Goal: Task Accomplishment & Management: Manage account settings

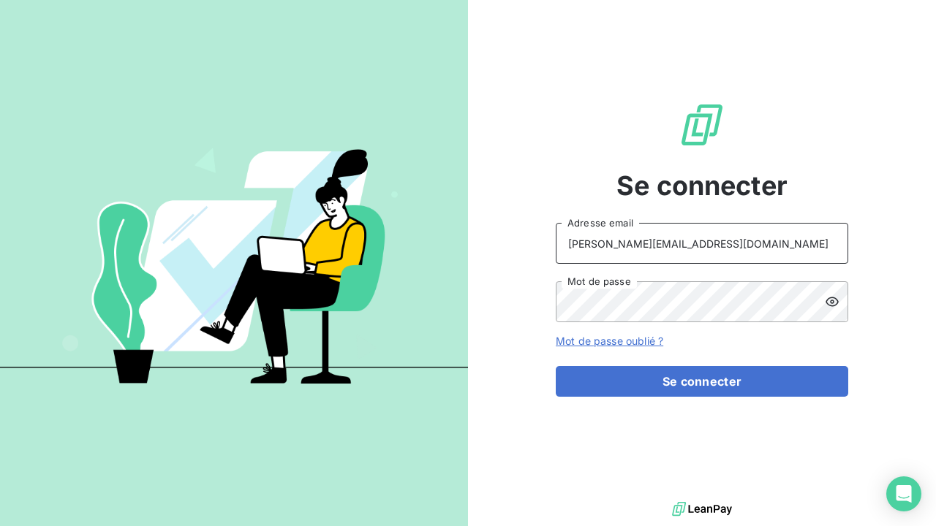
type input "[PERSON_NAME][EMAIL_ADDRESS][DOMAIN_NAME]"
click at [838, 300] on icon at bounding box center [832, 302] width 15 height 15
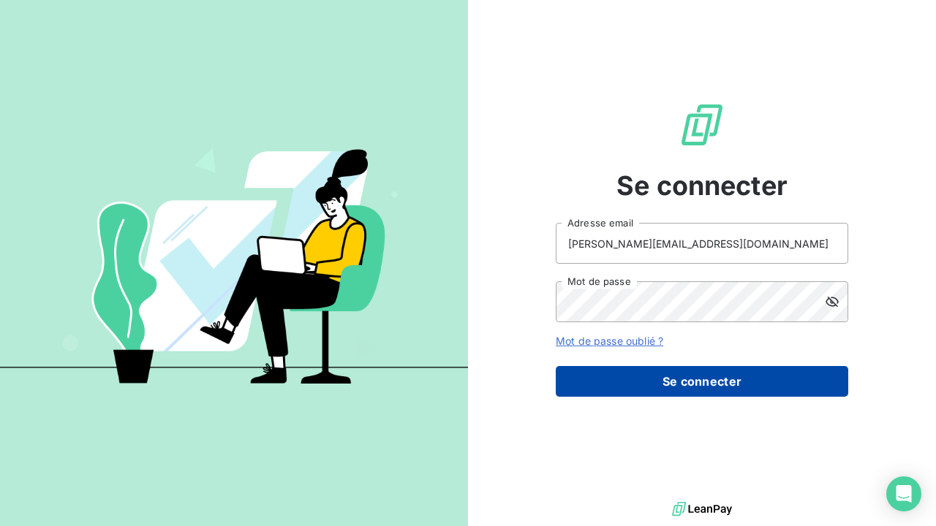
click at [663, 388] on button "Se connecter" at bounding box center [702, 381] width 292 height 31
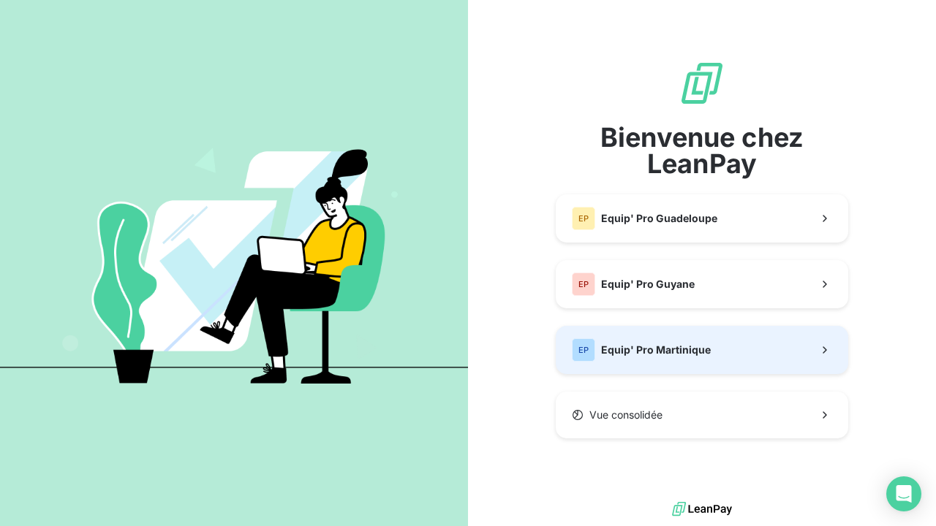
click at [634, 340] on div "EP Equip' Pro Martinique" at bounding box center [641, 349] width 139 height 23
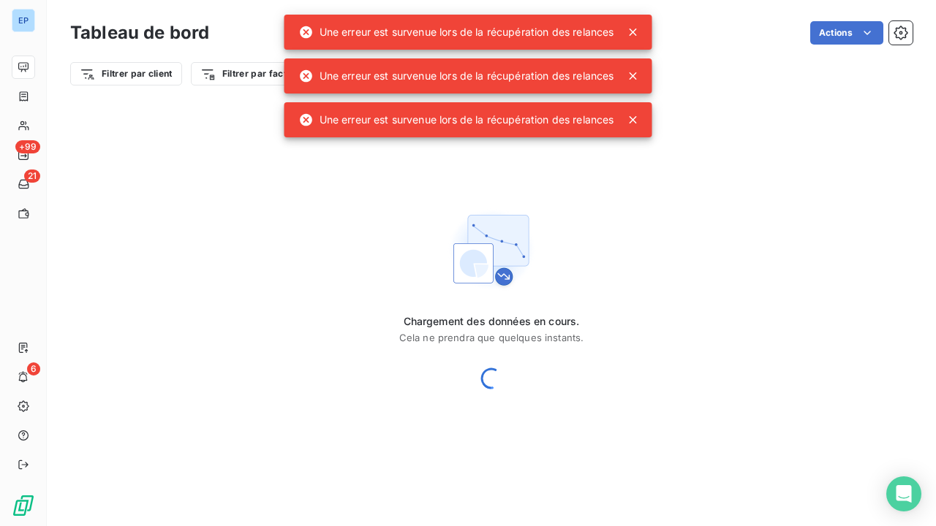
click at [637, 32] on icon at bounding box center [633, 32] width 15 height 15
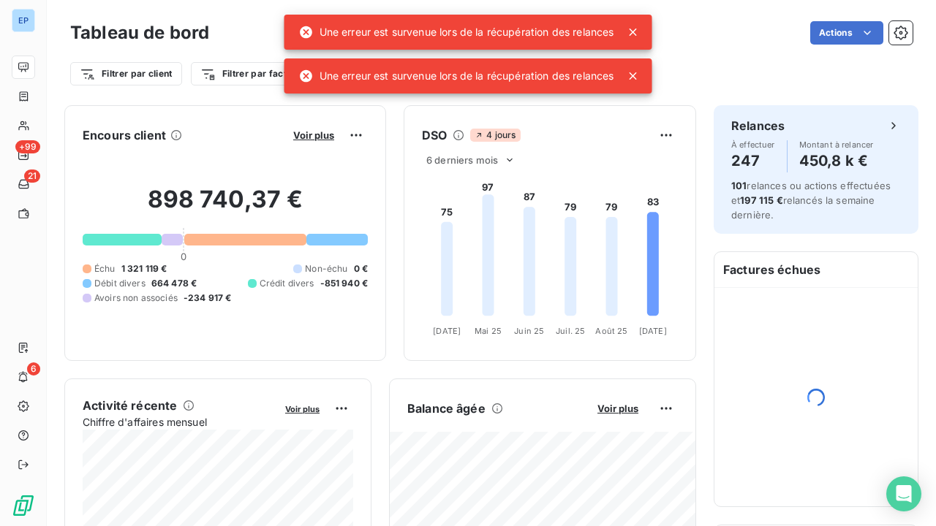
click at [632, 71] on icon at bounding box center [633, 76] width 15 height 15
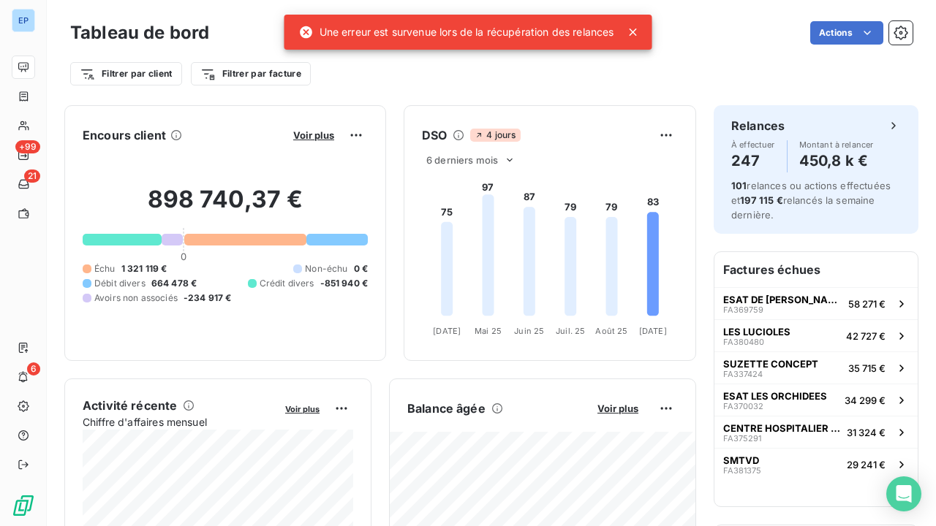
click at [635, 34] on icon at bounding box center [633, 32] width 15 height 15
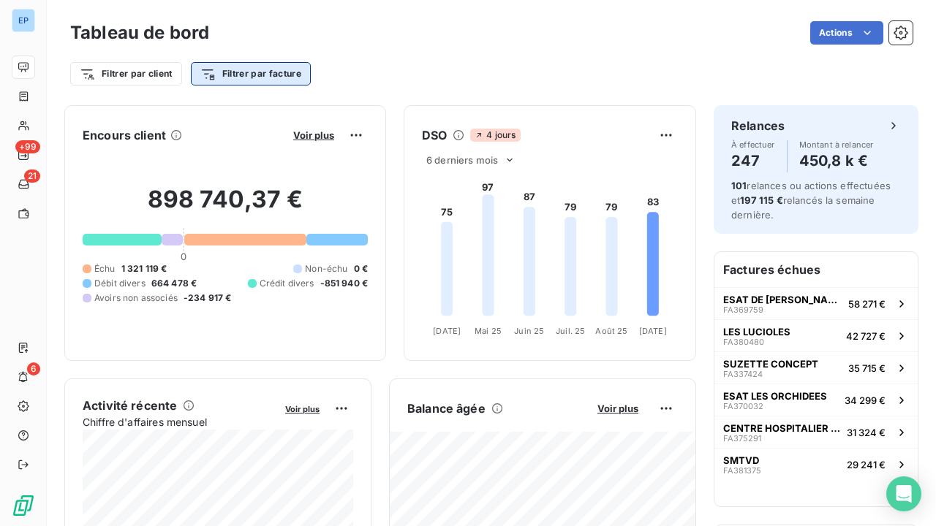
click at [297, 76] on html "EP +99 21 6 Tableau de bord Actions Filtrer par client Filtrer par facture Enco…" at bounding box center [468, 263] width 936 height 526
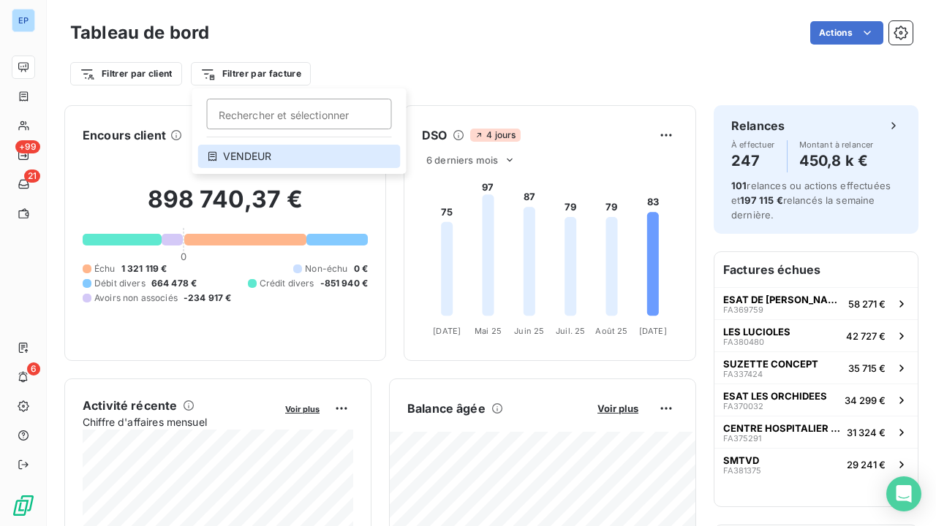
click at [227, 162] on div "VENDEUR" at bounding box center [299, 156] width 202 height 23
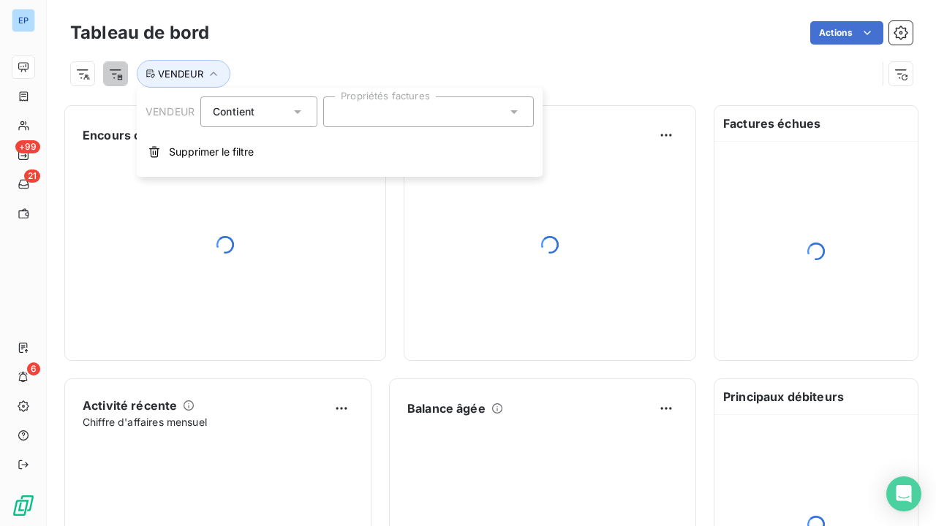
click at [384, 107] on div at bounding box center [428, 111] width 211 height 31
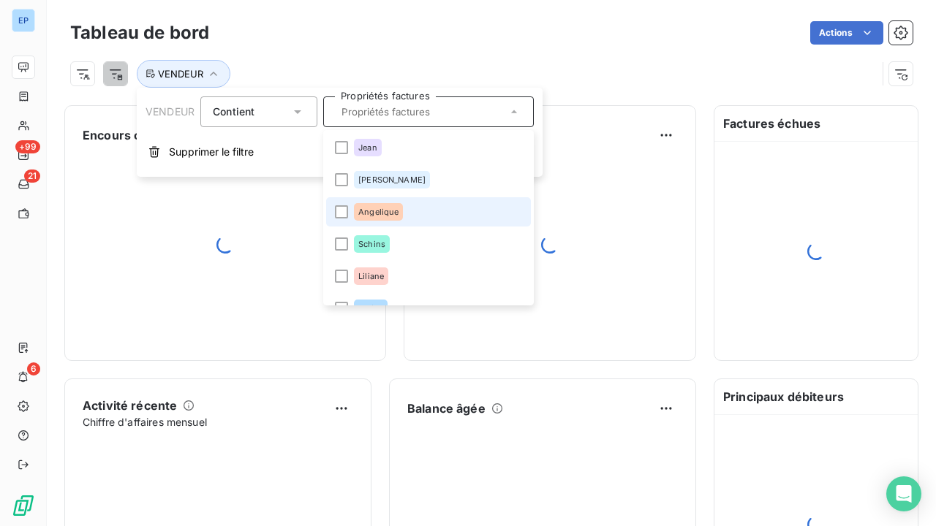
click at [373, 206] on div "Angelique" at bounding box center [378, 212] width 49 height 18
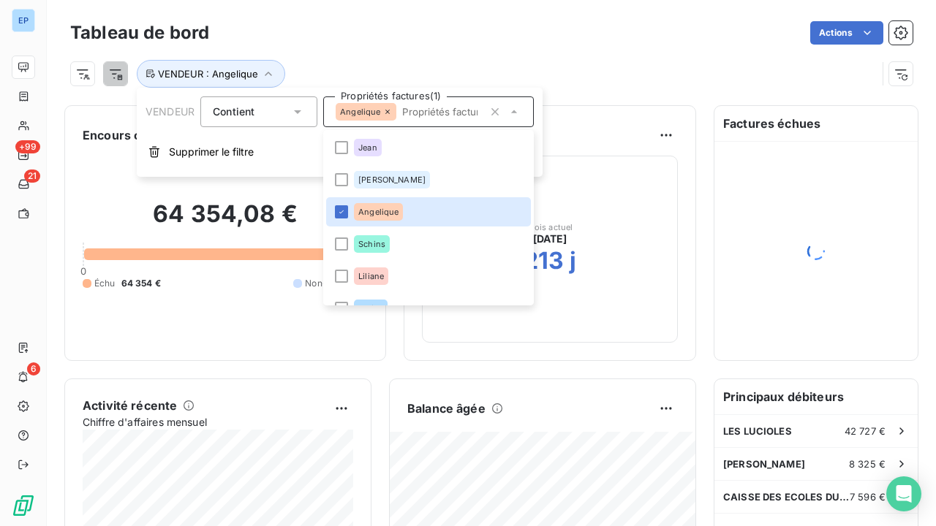
click at [420, 43] on div "Actions" at bounding box center [570, 32] width 686 height 23
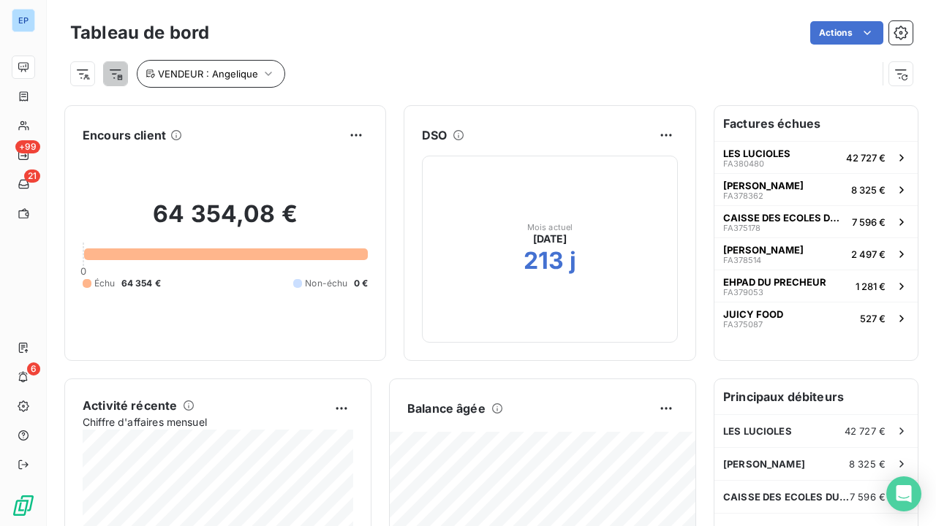
click at [175, 73] on span "VENDEUR : Angelique" at bounding box center [208, 74] width 100 height 12
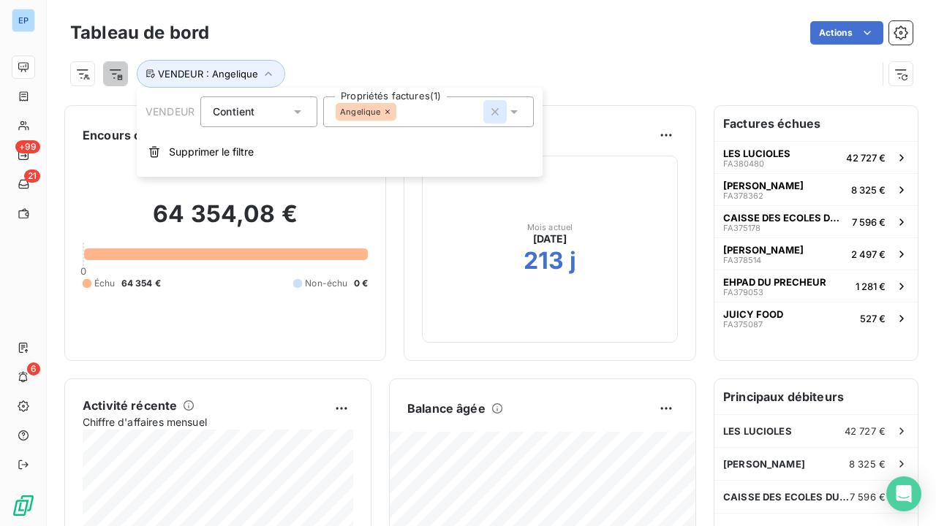
click at [499, 111] on icon "button" at bounding box center [495, 112] width 15 height 15
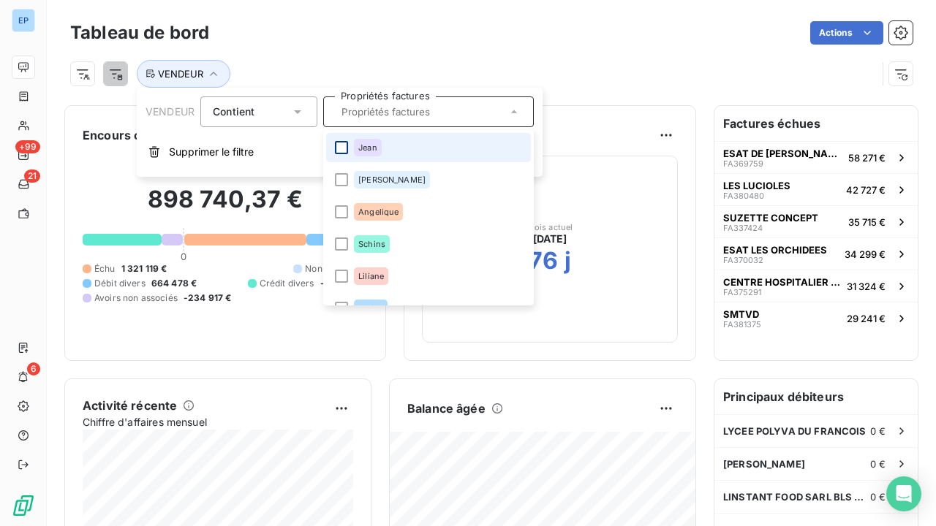
click at [338, 146] on div at bounding box center [341, 147] width 13 height 13
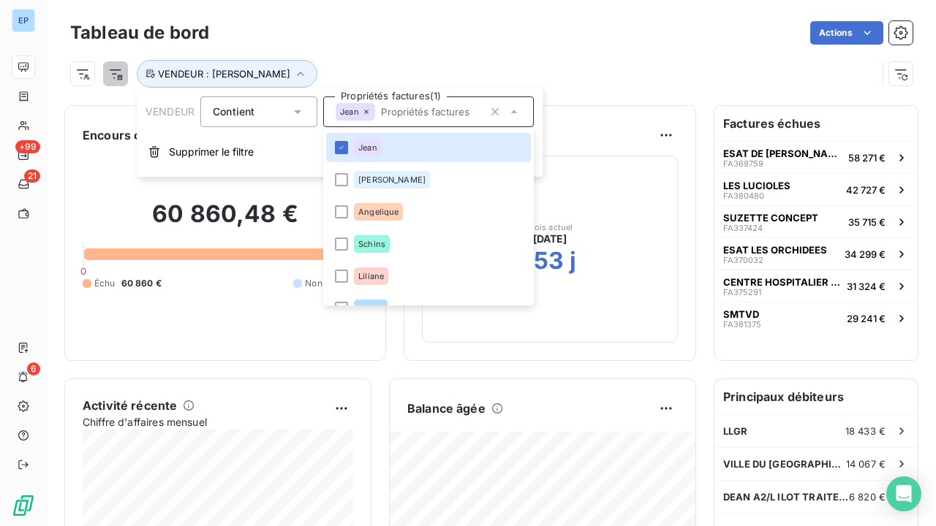
click at [462, 31] on div "Actions" at bounding box center [570, 32] width 686 height 23
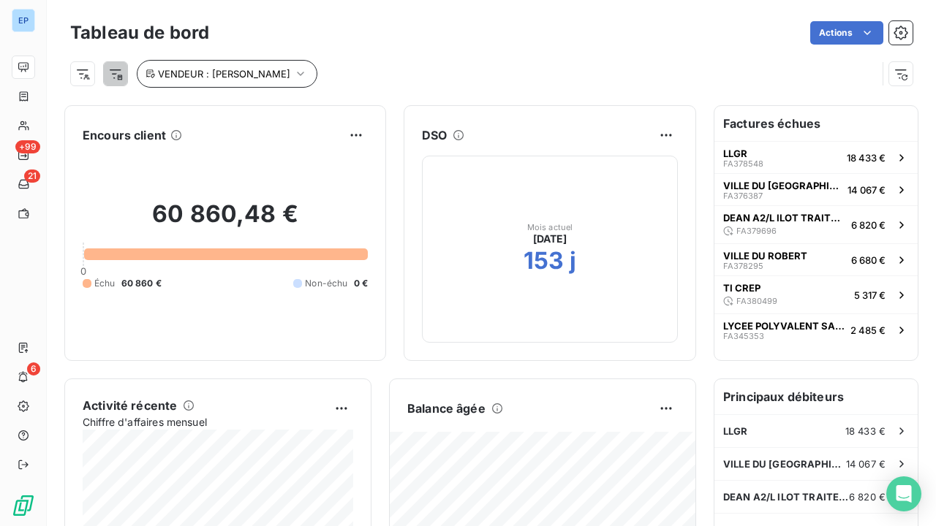
click at [293, 73] on icon "button" at bounding box center [300, 74] width 15 height 15
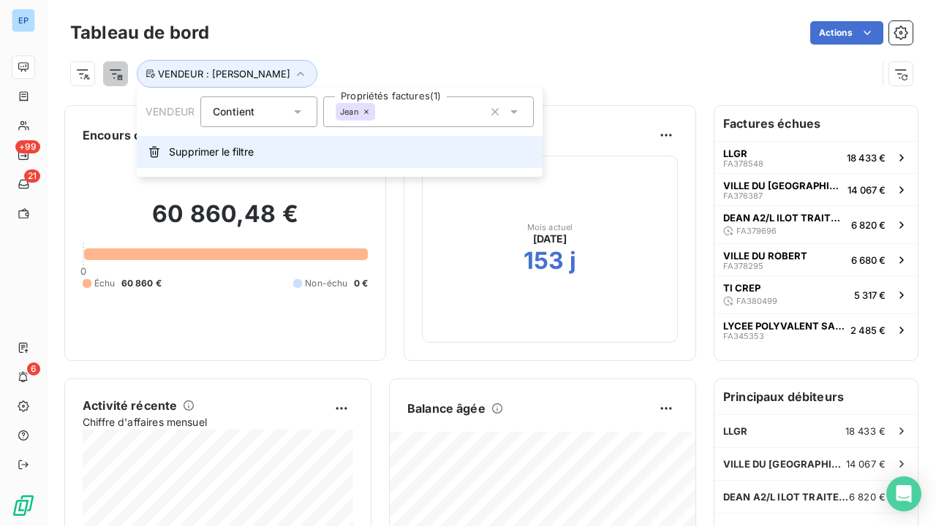
click at [225, 145] on span "Supprimer le filtre" at bounding box center [211, 152] width 85 height 15
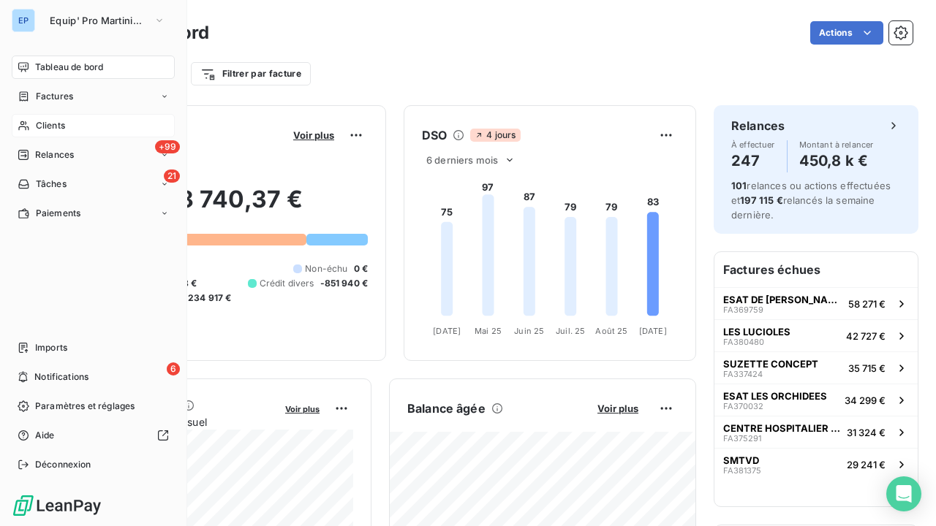
click at [27, 129] on icon at bounding box center [24, 126] width 12 height 12
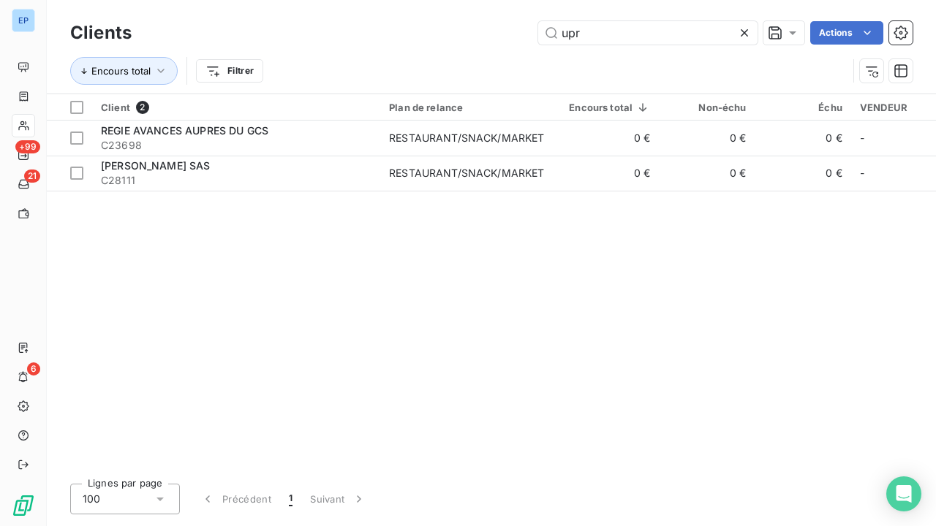
click at [745, 31] on icon at bounding box center [743, 32] width 7 height 7
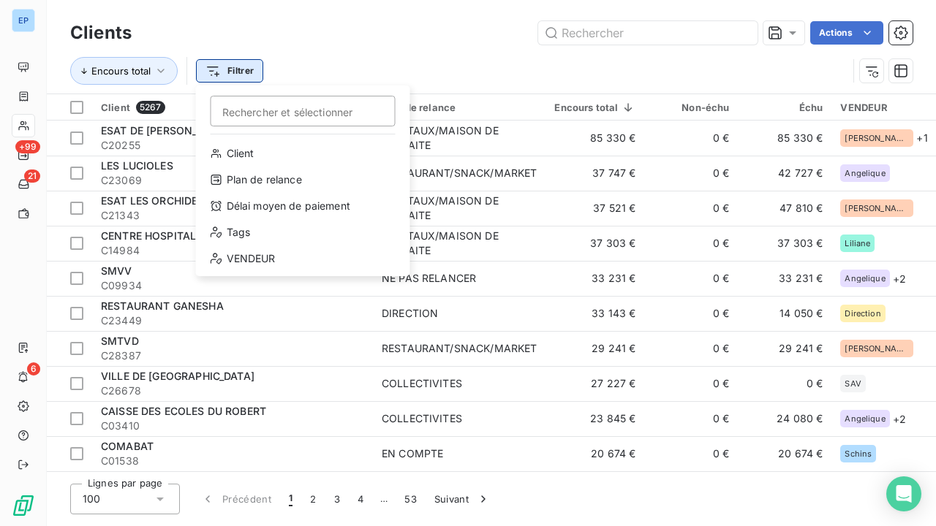
click at [241, 64] on html "EP +99 21 6 Clients Actions Encours total Filtrer Rechercher et sélectionner Cl…" at bounding box center [468, 263] width 936 height 526
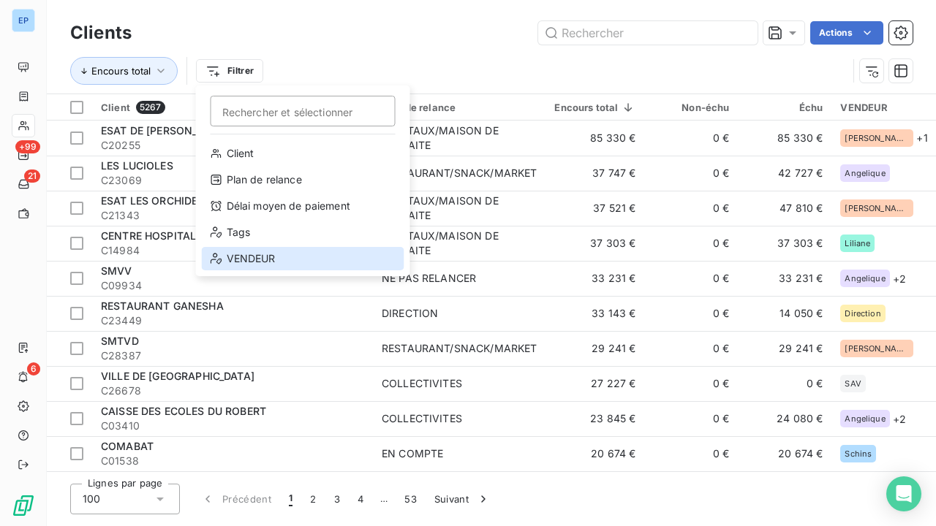
click at [235, 259] on div "VENDEUR" at bounding box center [303, 258] width 202 height 23
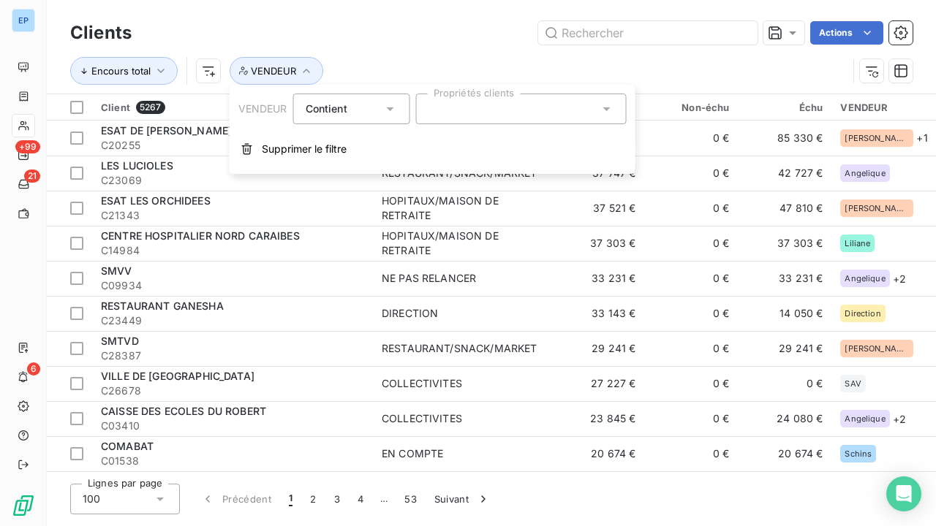
click at [507, 115] on div at bounding box center [521, 109] width 211 height 31
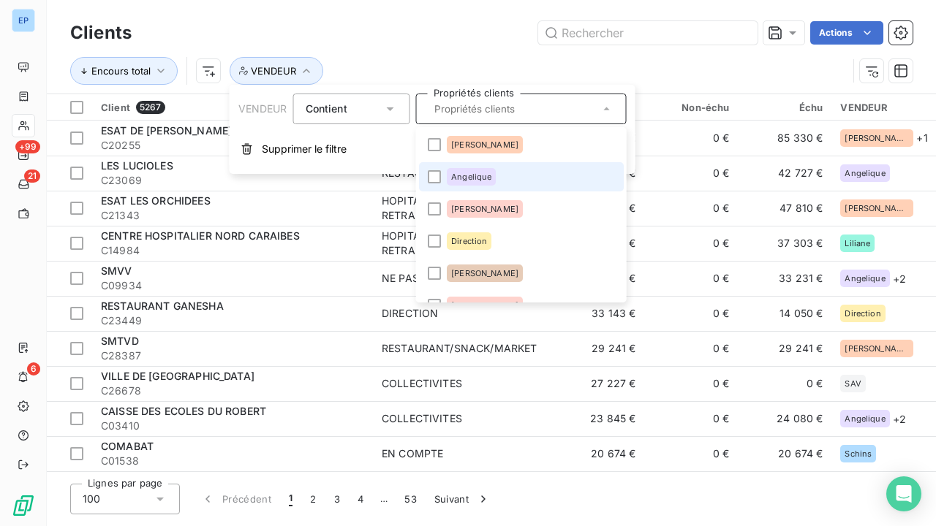
click at [467, 174] on span "Angelique" at bounding box center [471, 177] width 40 height 9
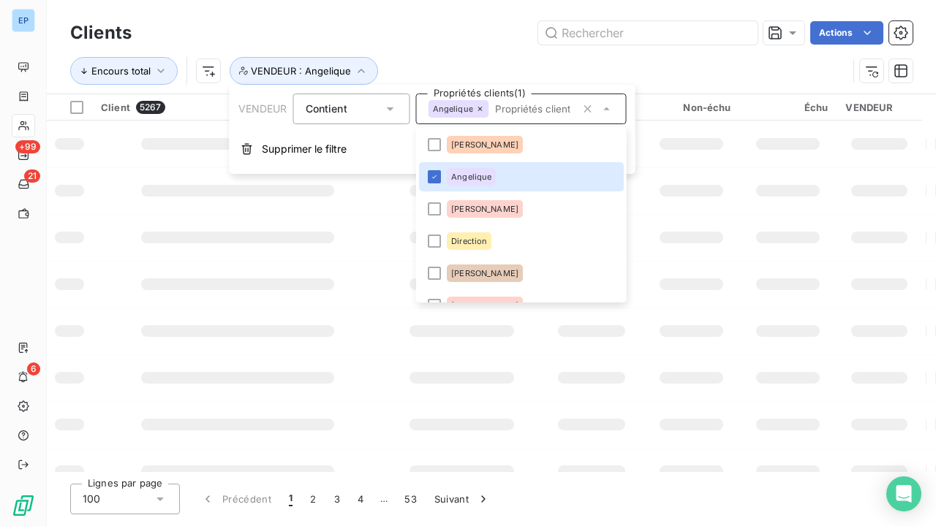
click at [442, 35] on div "Actions" at bounding box center [530, 32] width 763 height 23
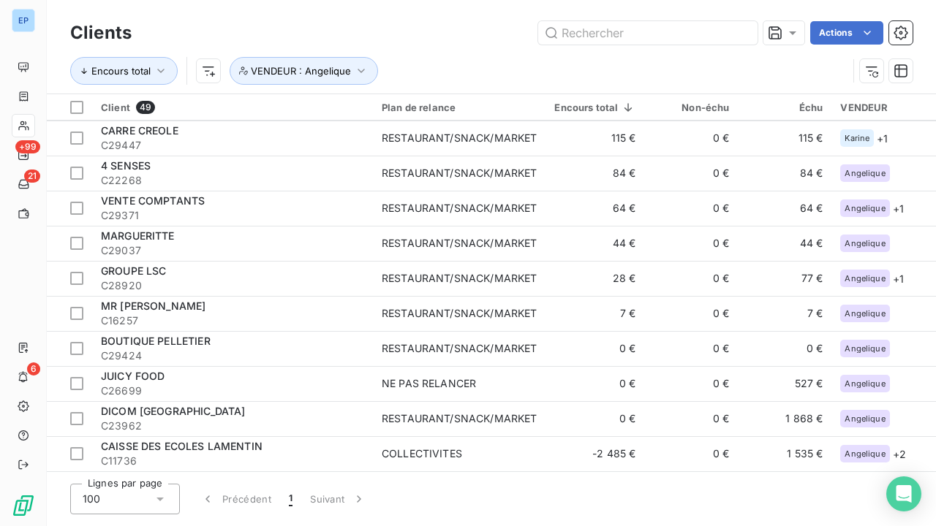
scroll to position [1367, 0]
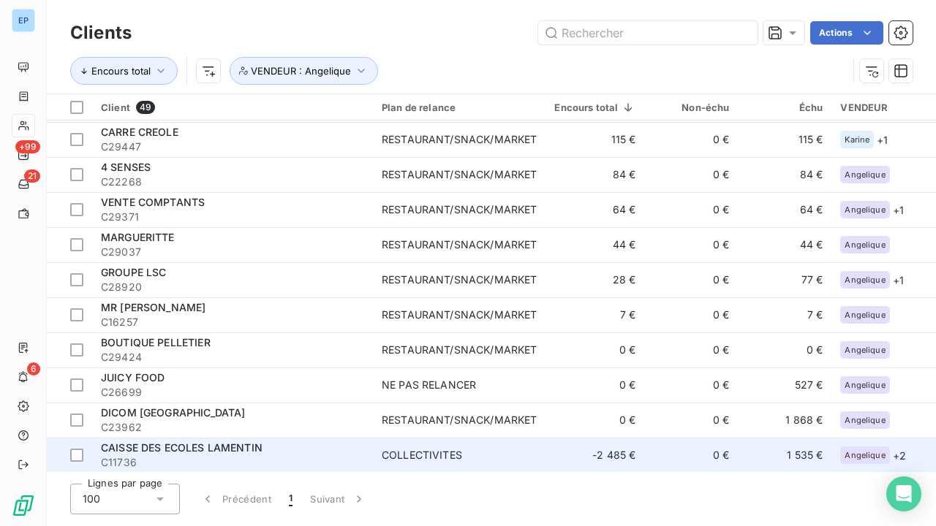
click at [107, 442] on span "CAISSE DES ECOLES LAMENTIN" at bounding box center [182, 447] width 162 height 12
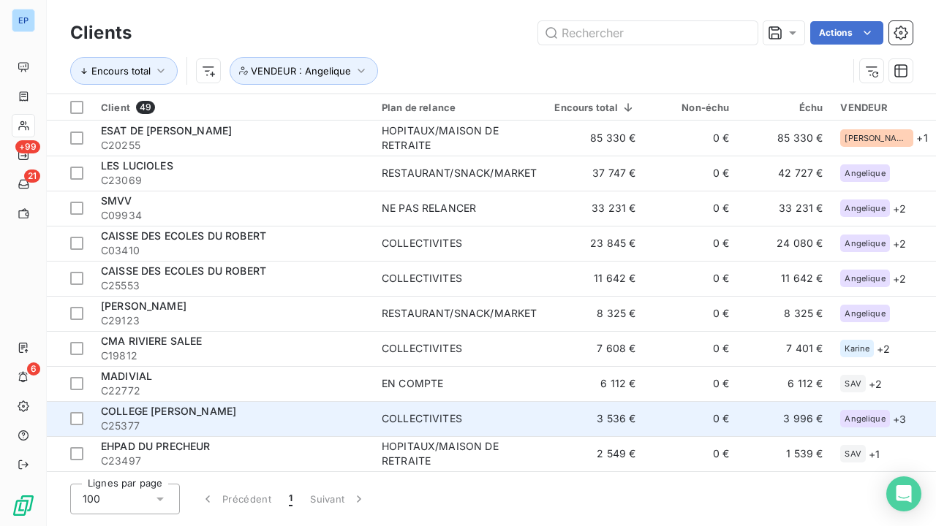
click at [412, 420] on div "COLLECTIVITES" at bounding box center [422, 419] width 80 height 15
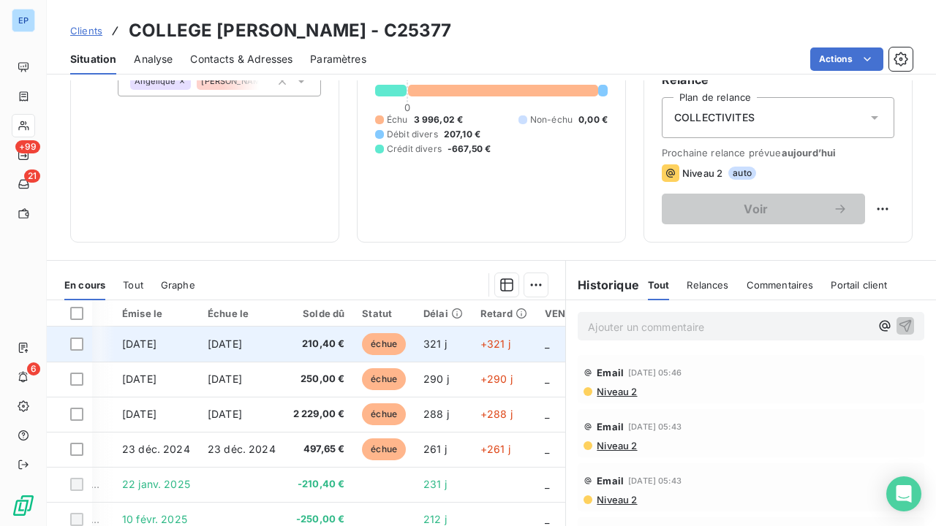
scroll to position [0, 158]
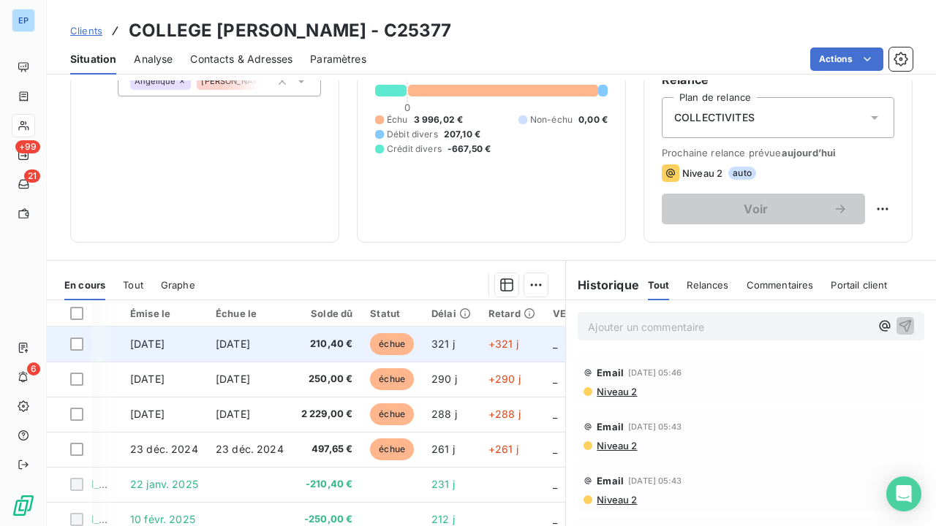
click at [326, 343] on span "210,40 €" at bounding box center [327, 344] width 52 height 15
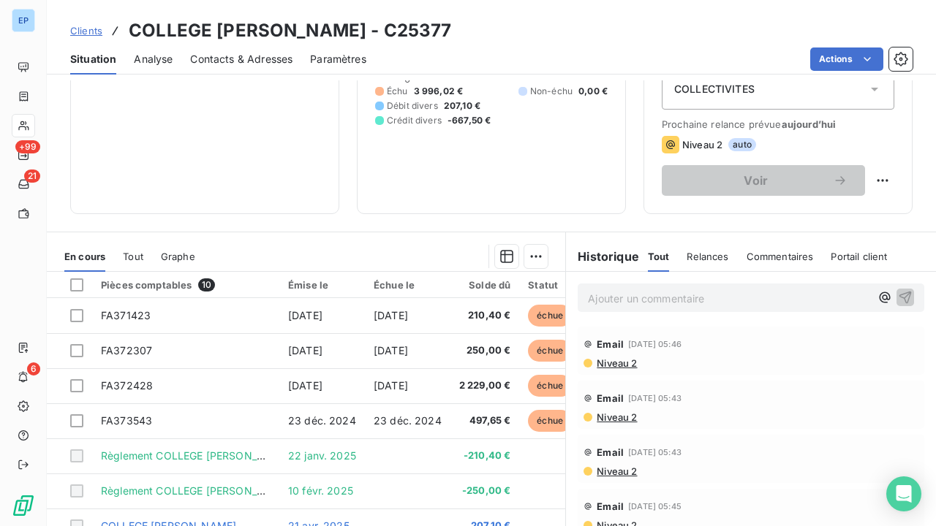
scroll to position [188, 0]
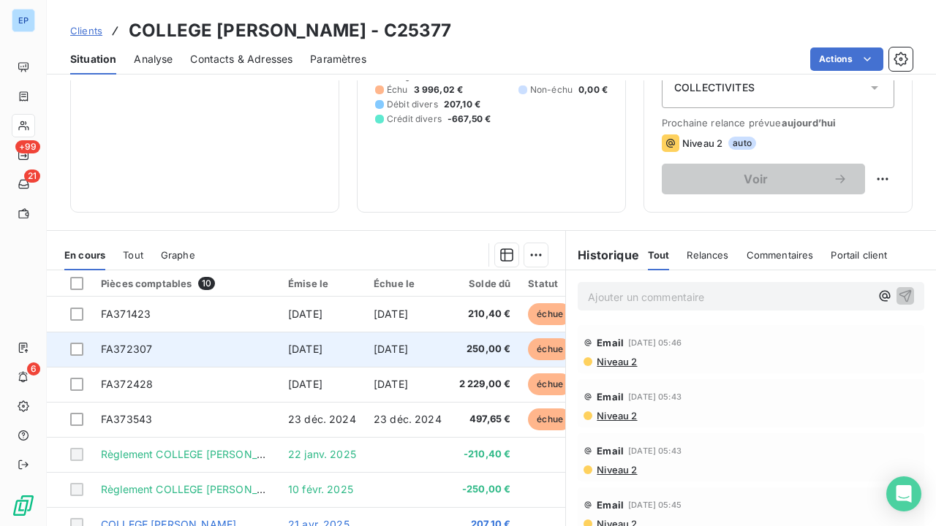
click at [307, 357] on td "[DATE]" at bounding box center [322, 349] width 86 height 35
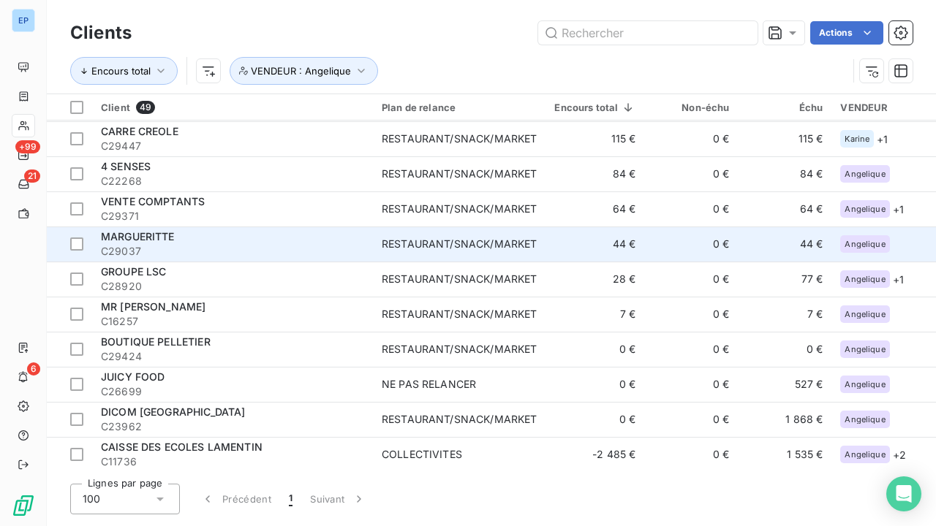
scroll to position [1367, 0]
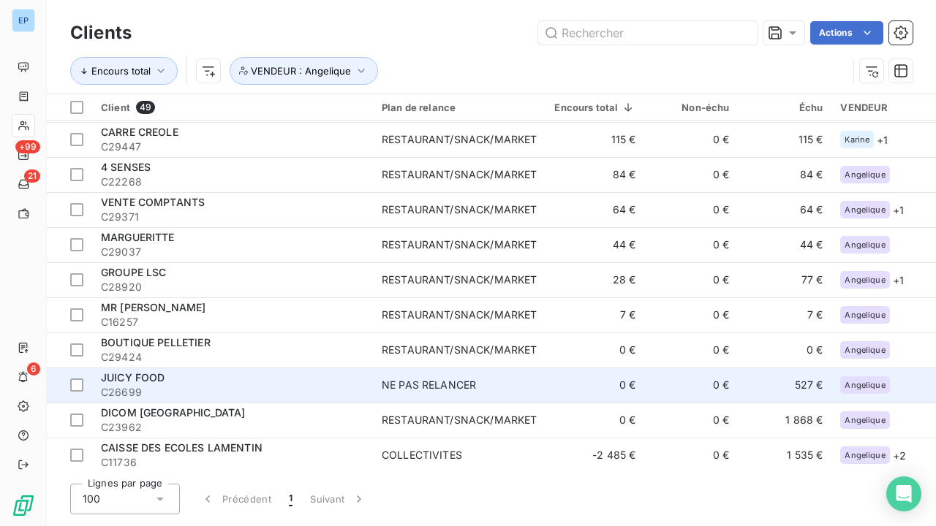
click at [223, 374] on div "JUICY FOOD" at bounding box center [232, 378] width 263 height 15
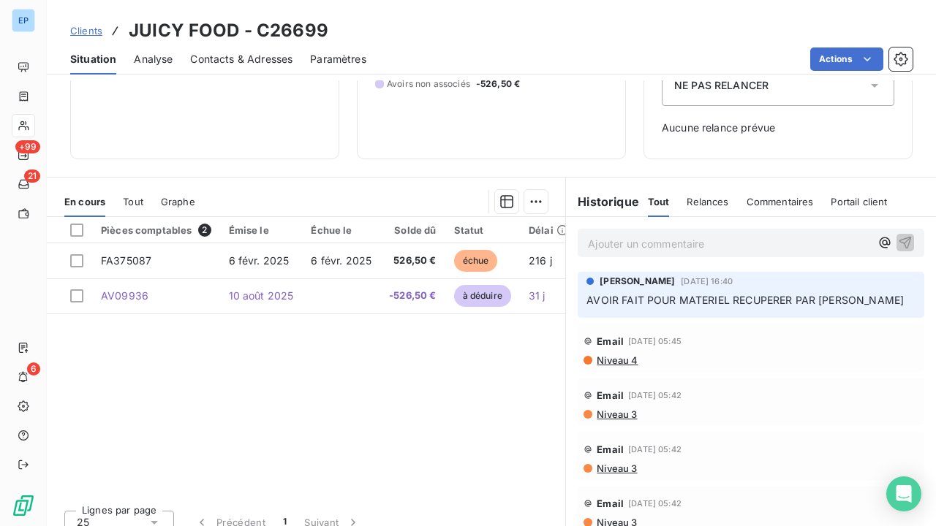
scroll to position [192, 0]
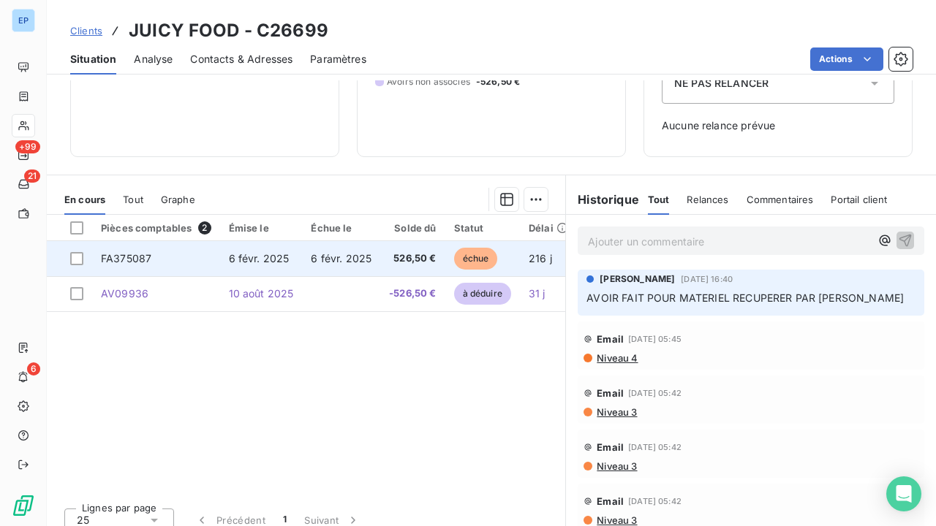
click at [302, 257] on td "6 févr. 2025" at bounding box center [341, 258] width 78 height 35
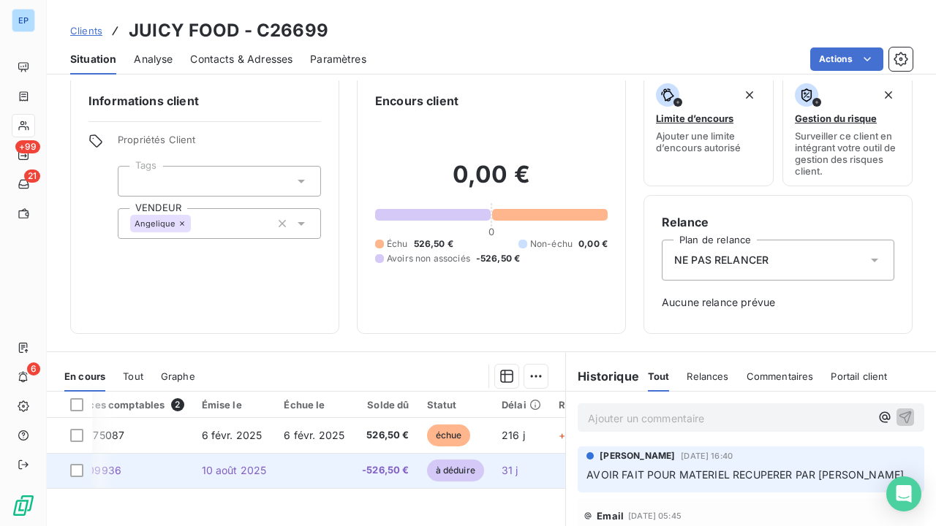
scroll to position [0, 42]
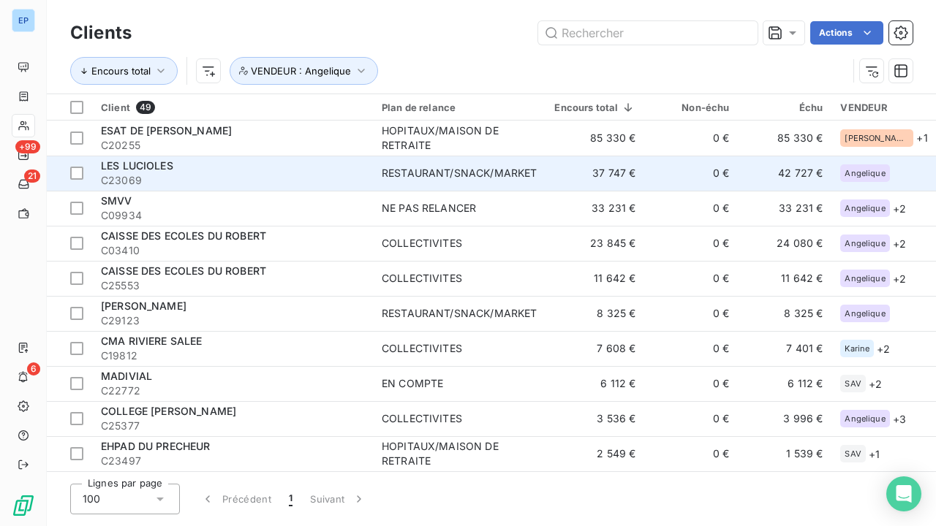
click at [420, 172] on div "RESTAURANT/SNACK/MARKET" at bounding box center [459, 173] width 155 height 15
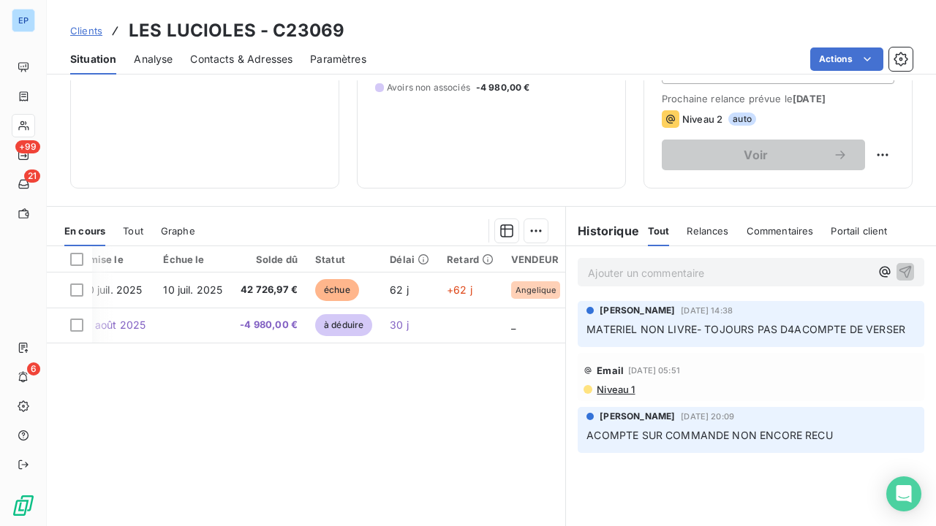
scroll to position [0, 144]
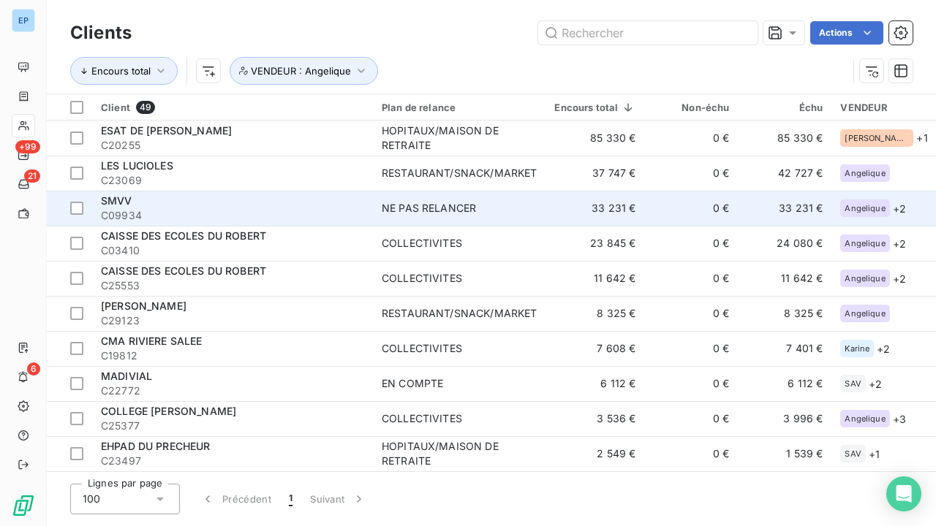
click at [400, 207] on div "NE PAS RELANCER" at bounding box center [429, 208] width 94 height 15
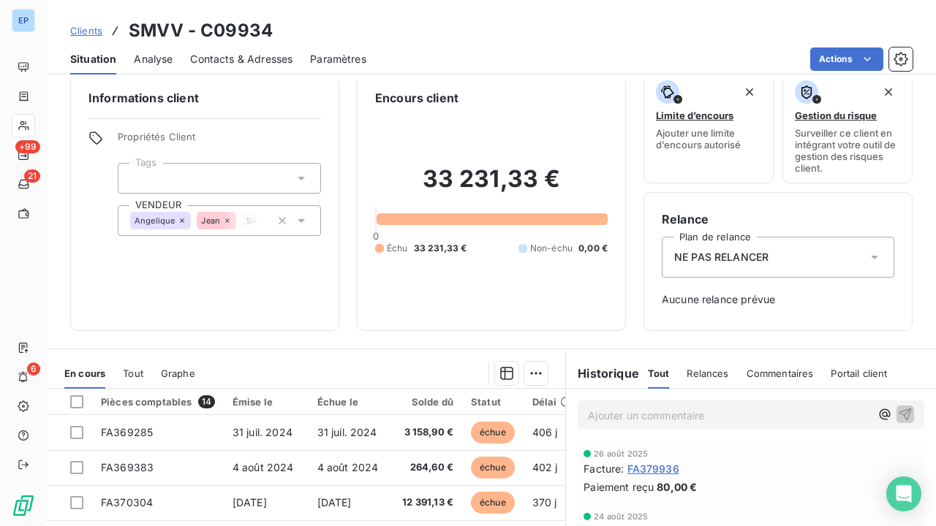
scroll to position [22, 0]
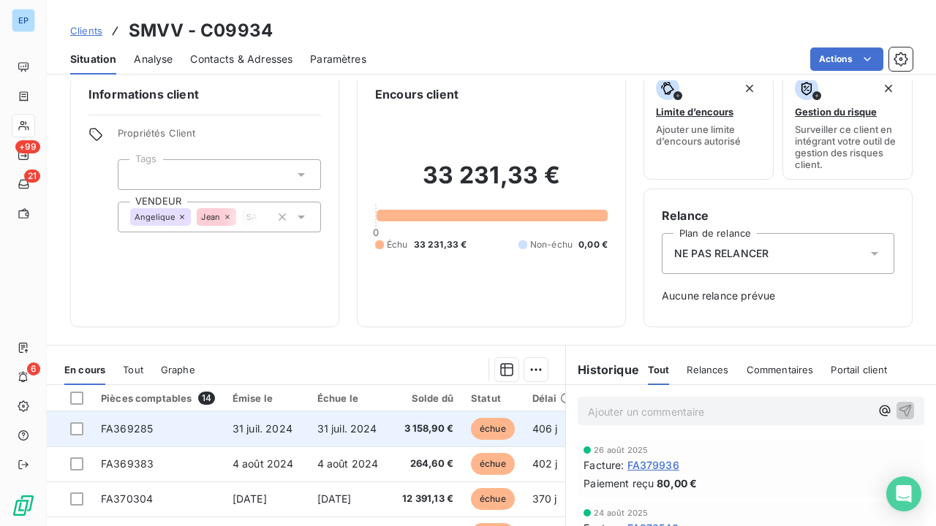
click at [331, 441] on td "31 juil. 2024" at bounding box center [350, 429] width 85 height 35
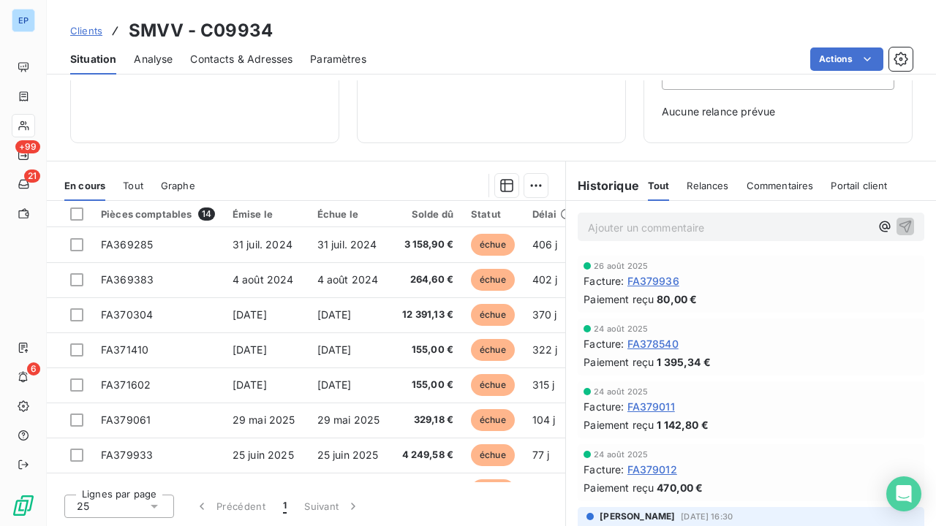
scroll to position [206, 0]
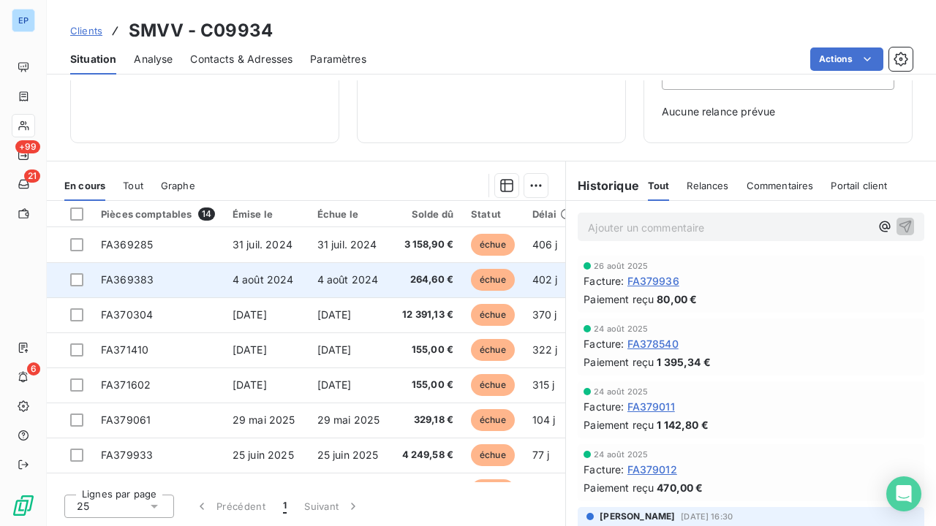
click at [273, 282] on span "4 août 2024" at bounding box center [262, 279] width 61 height 12
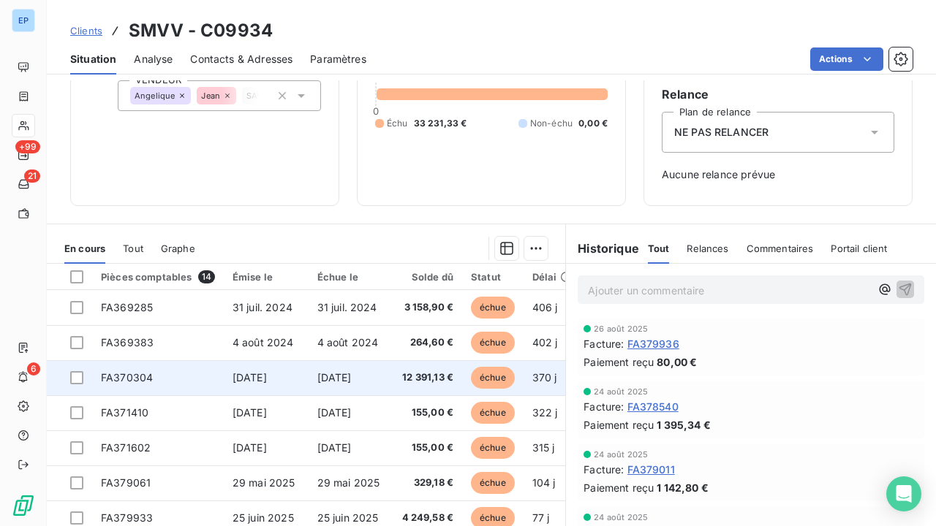
click at [267, 376] on span "[DATE]" at bounding box center [249, 377] width 34 height 12
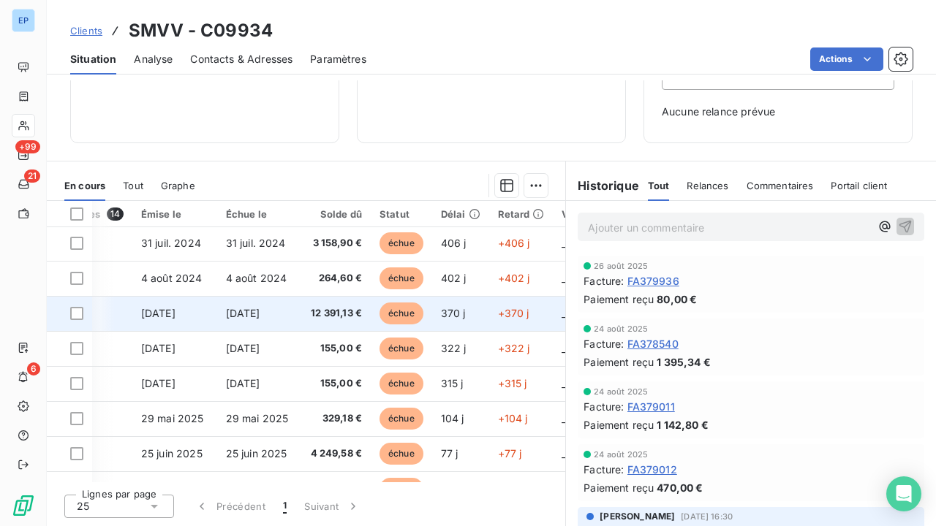
scroll to position [1, 91]
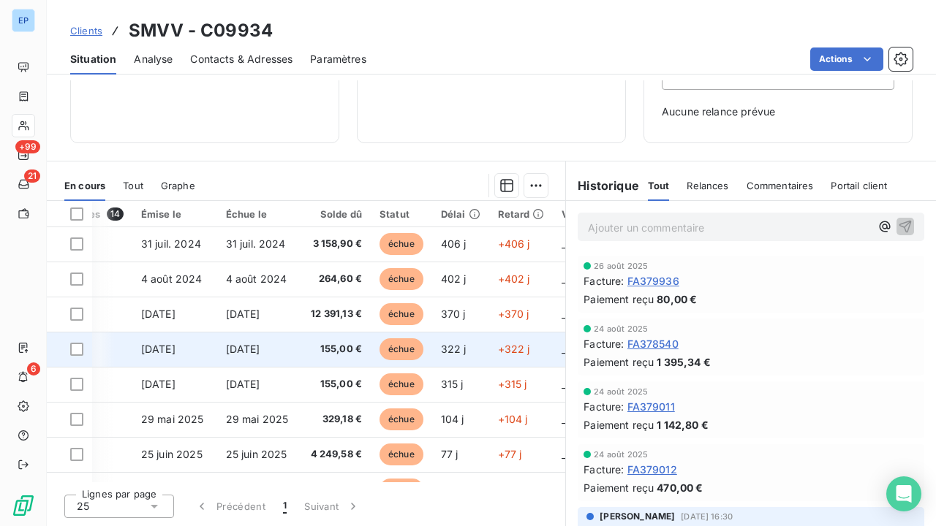
click at [205, 344] on td "[DATE]" at bounding box center [174, 349] width 85 height 35
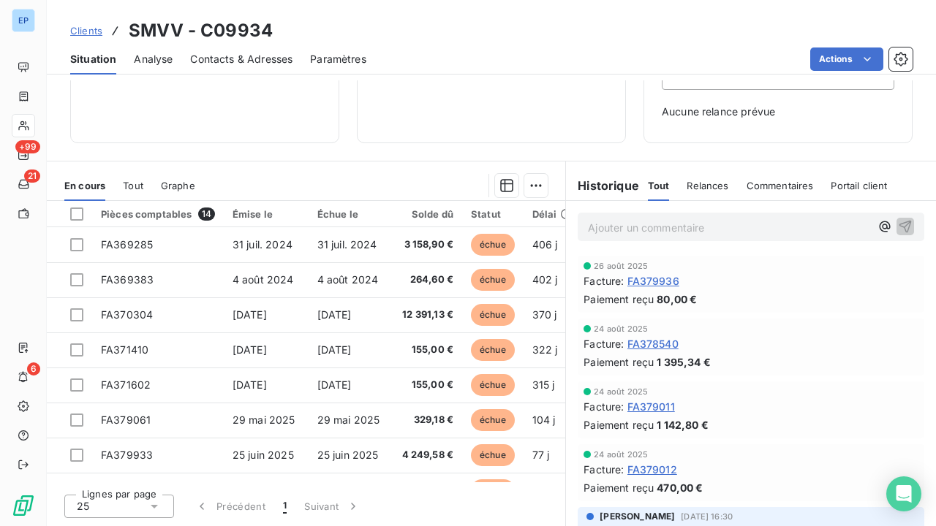
scroll to position [206, 0]
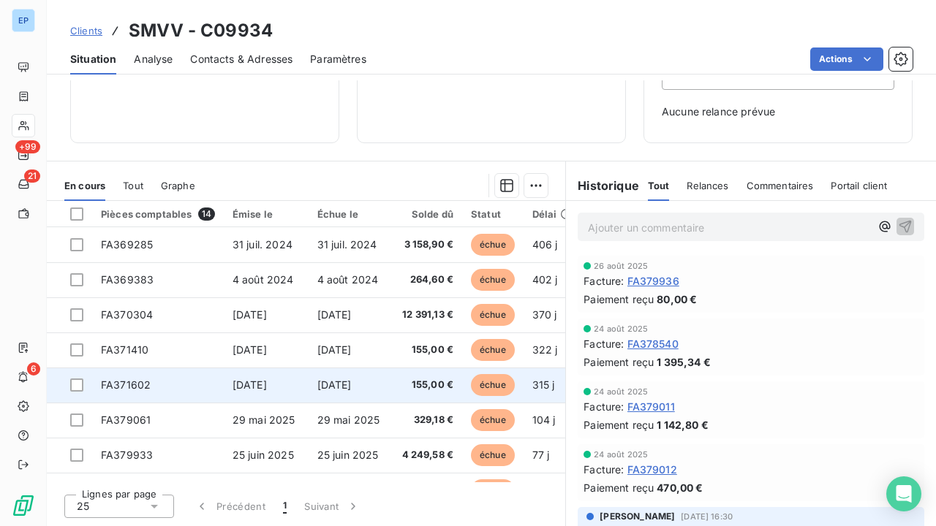
click at [215, 384] on td "FA371602" at bounding box center [158, 385] width 132 height 35
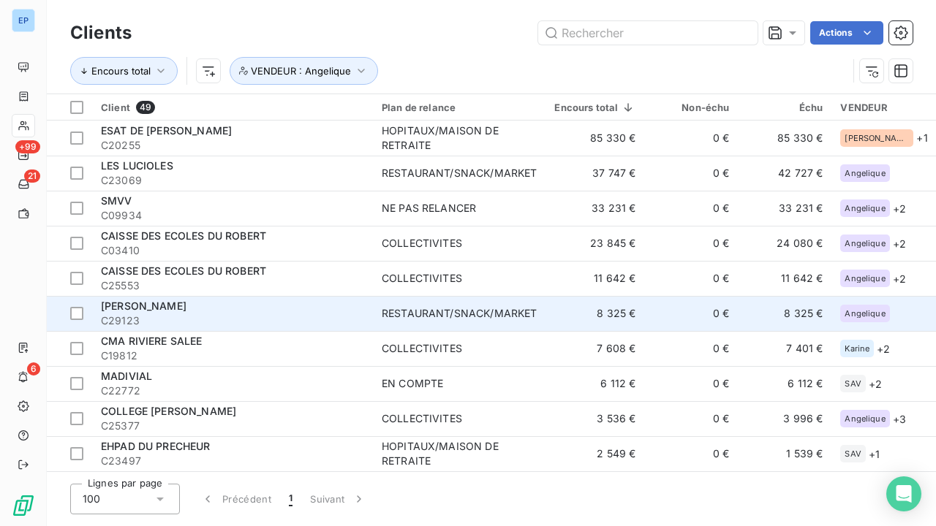
scroll to position [45, 0]
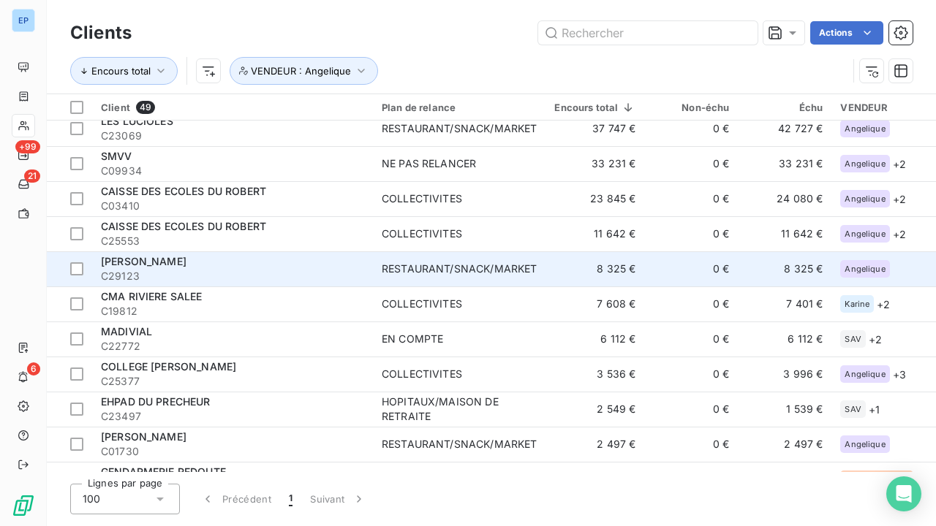
click at [396, 265] on div "RESTAURANT/SNACK/MARKET" at bounding box center [459, 269] width 155 height 15
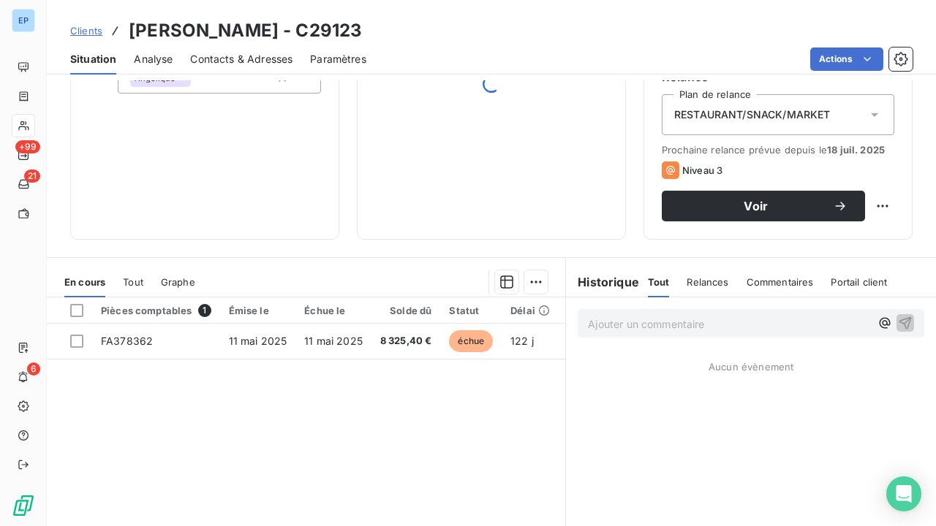
scroll to position [162, 0]
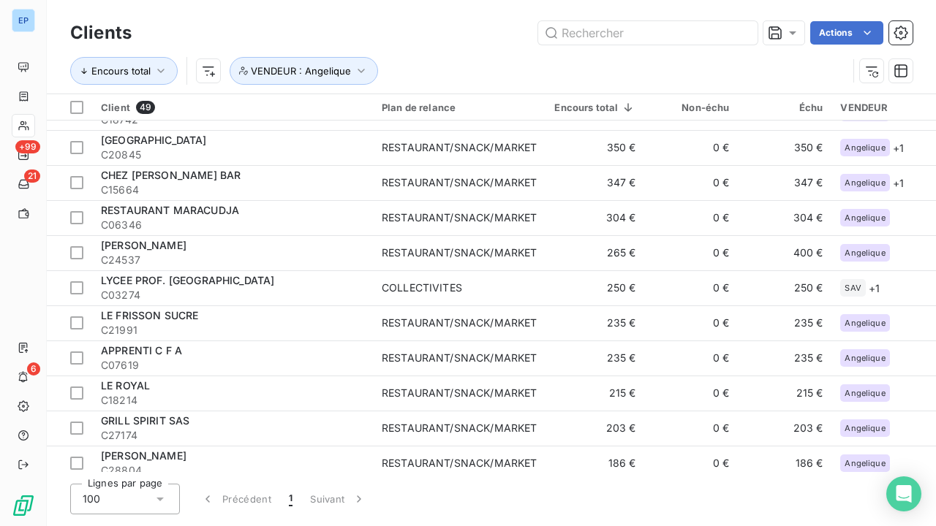
scroll to position [908, 0]
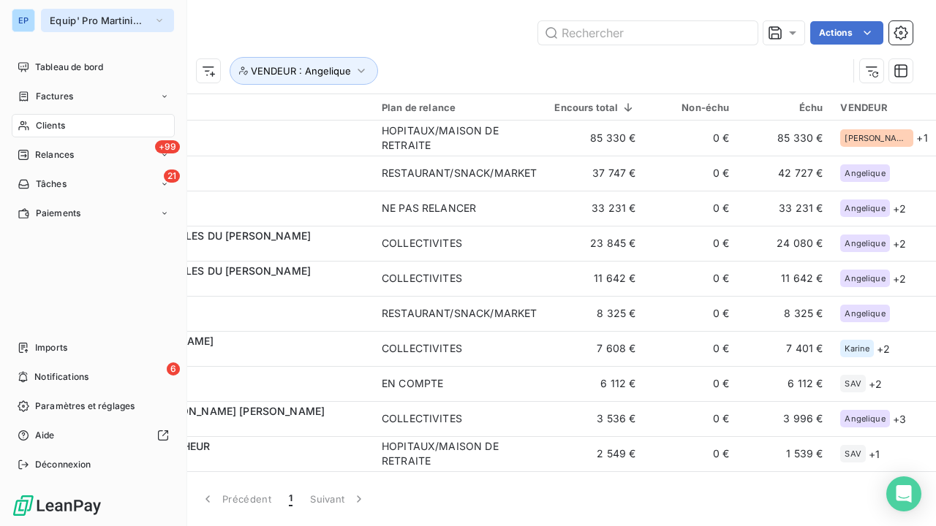
click at [61, 17] on span "Equip' Pro Martinique" at bounding box center [99, 21] width 98 height 12
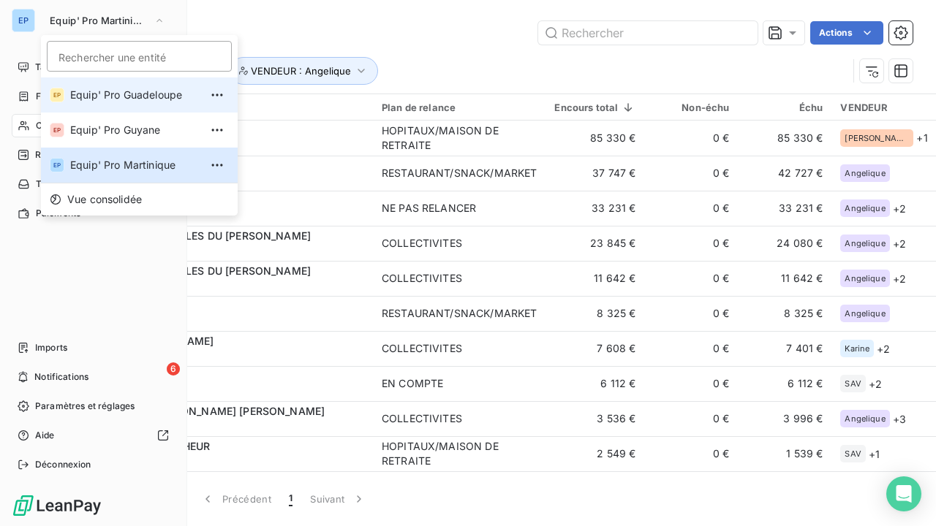
click at [82, 95] on span "Equip' Pro Guadeloupe" at bounding box center [134, 95] width 129 height 15
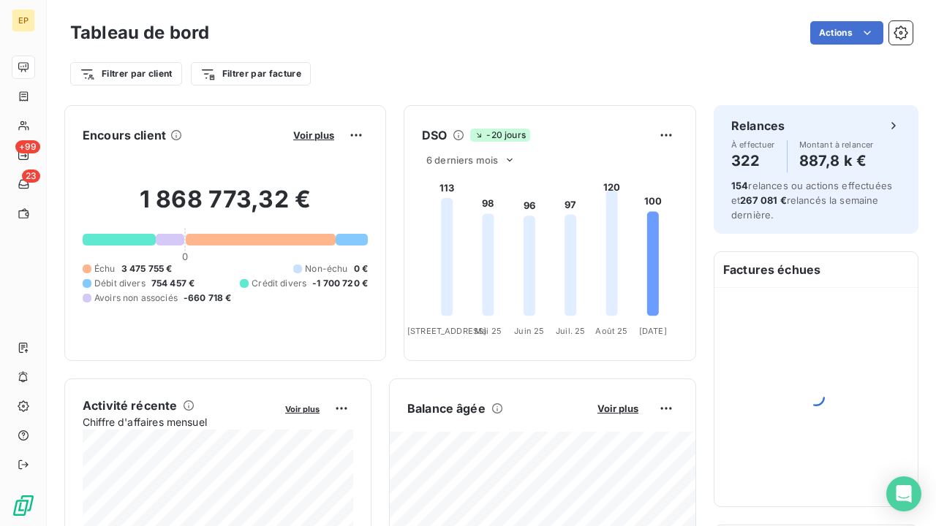
click at [347, 51] on div "Filtrer par client Filtrer par facture" at bounding box center [491, 67] width 842 height 39
